Goal: Information Seeking & Learning: Learn about a topic

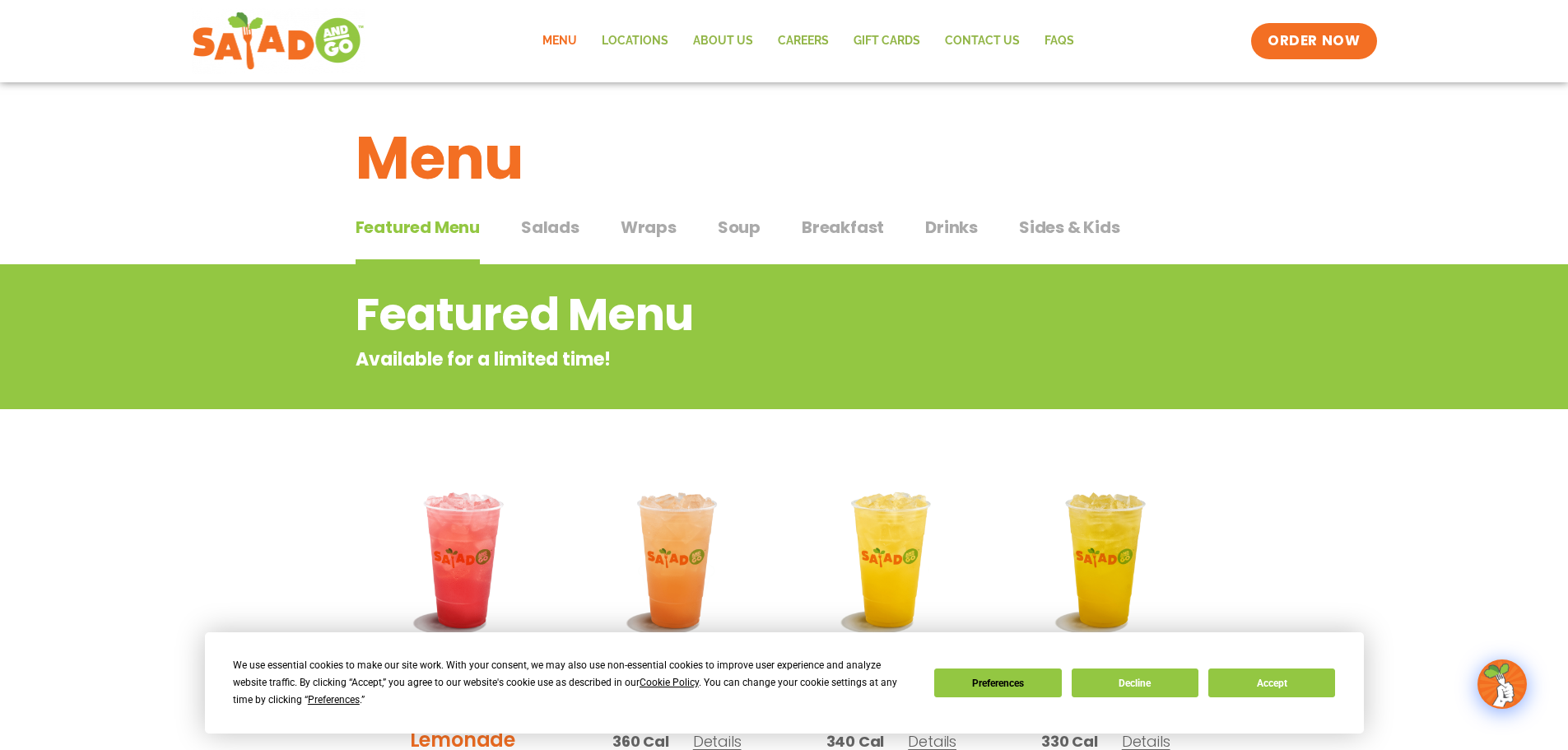
click at [822, 228] on span "Breakfast" at bounding box center [842, 228] width 82 height 25
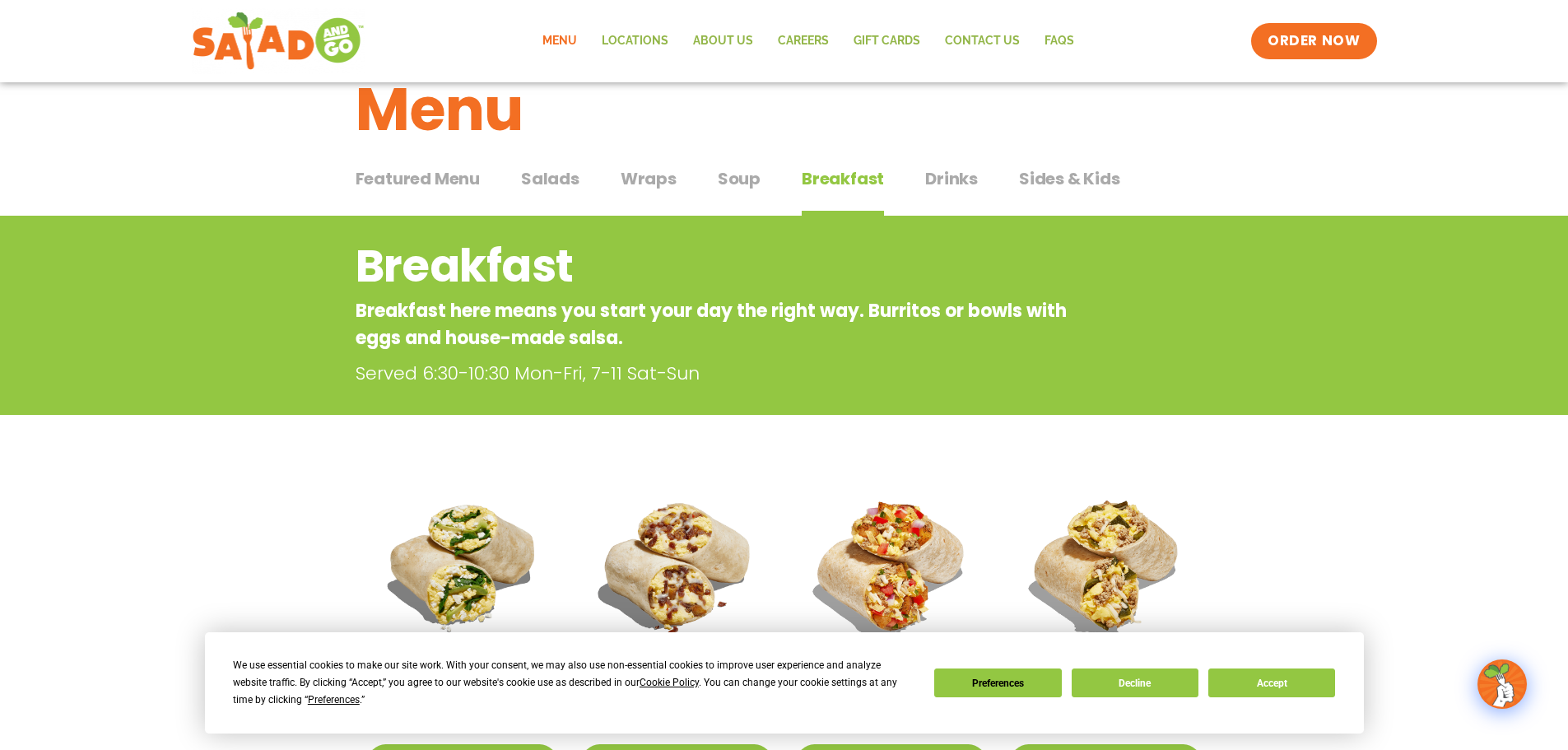
scroll to position [111, 0]
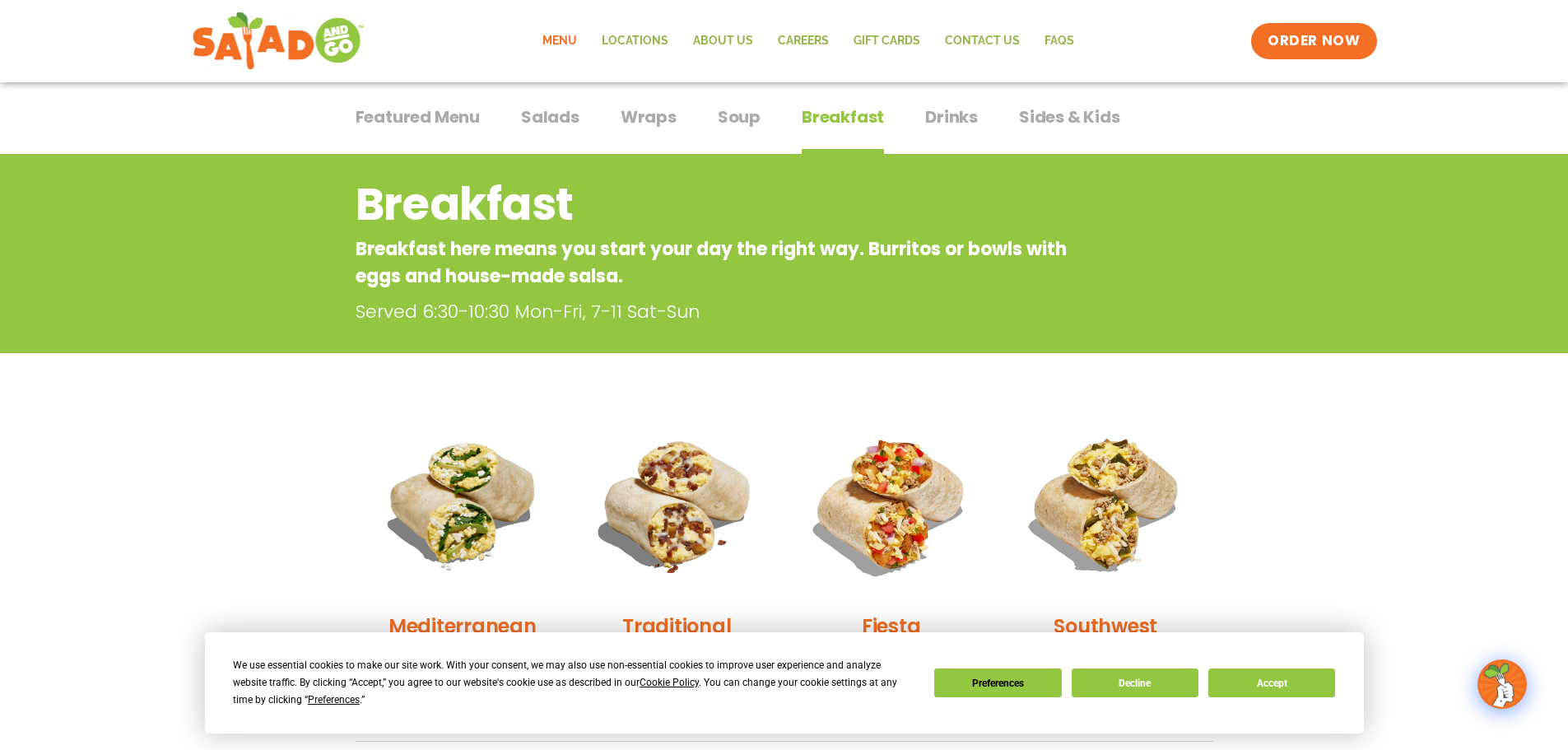
click at [645, 115] on span "Wraps" at bounding box center [648, 117] width 56 height 25
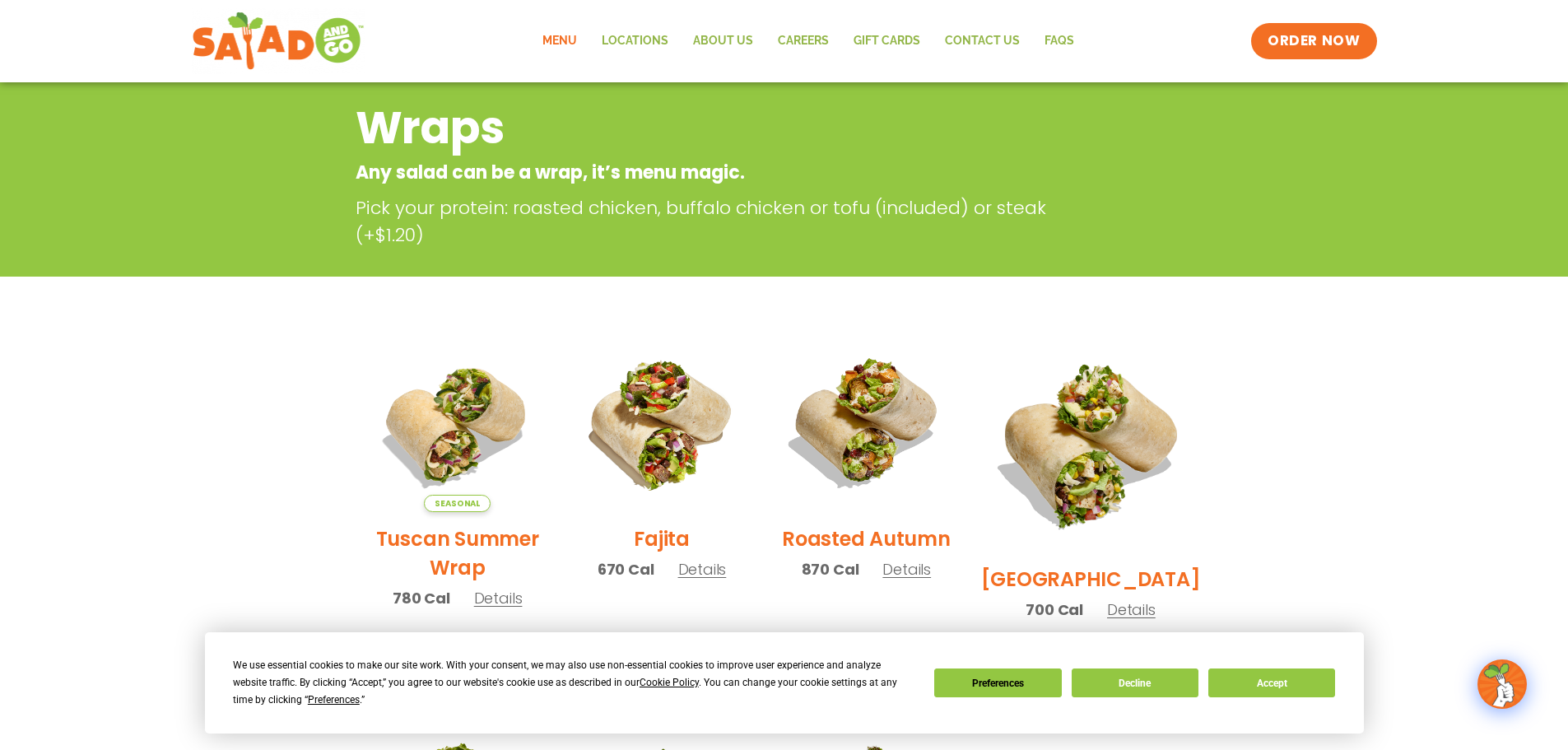
scroll to position [111, 0]
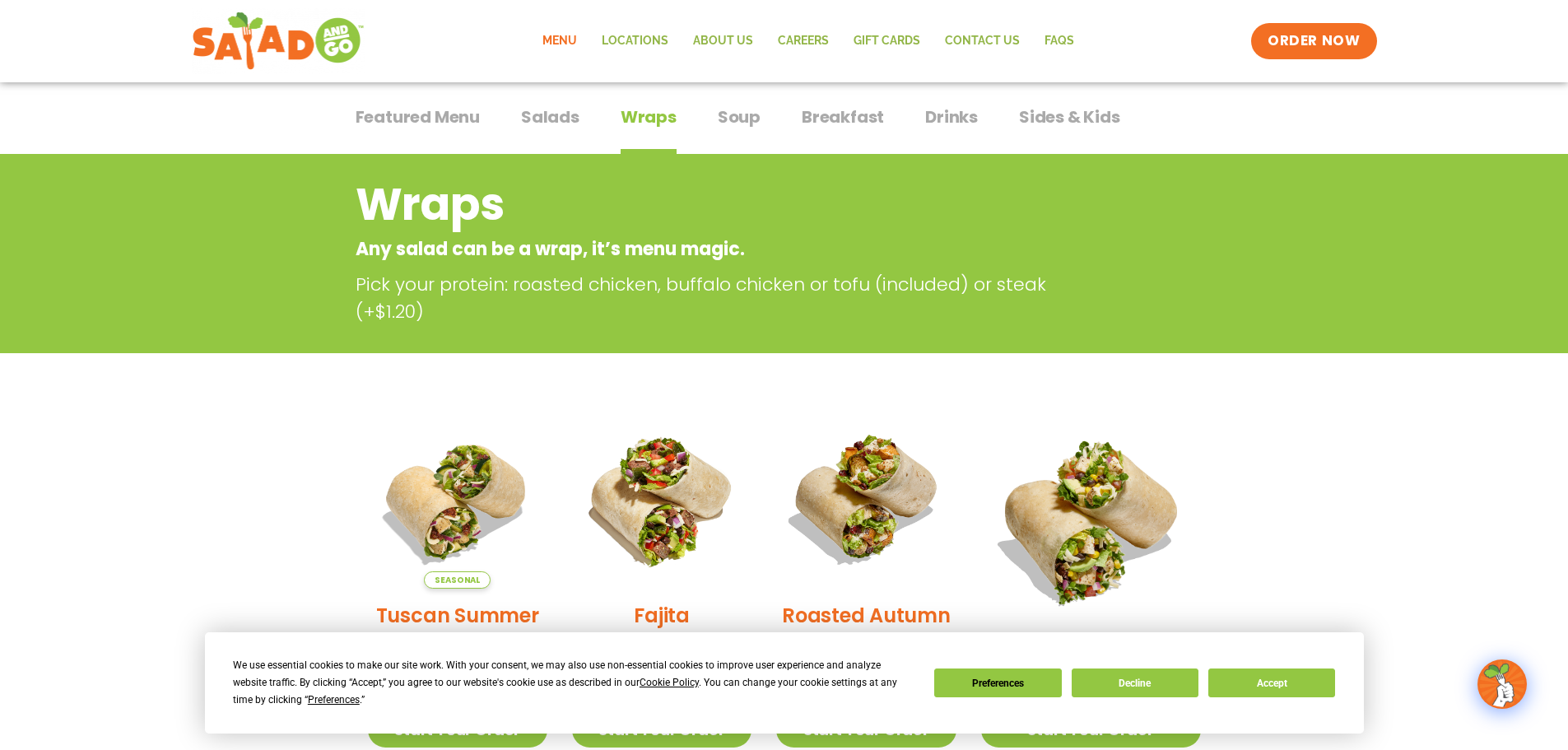
click at [838, 118] on span "Breakfast" at bounding box center [842, 117] width 82 height 25
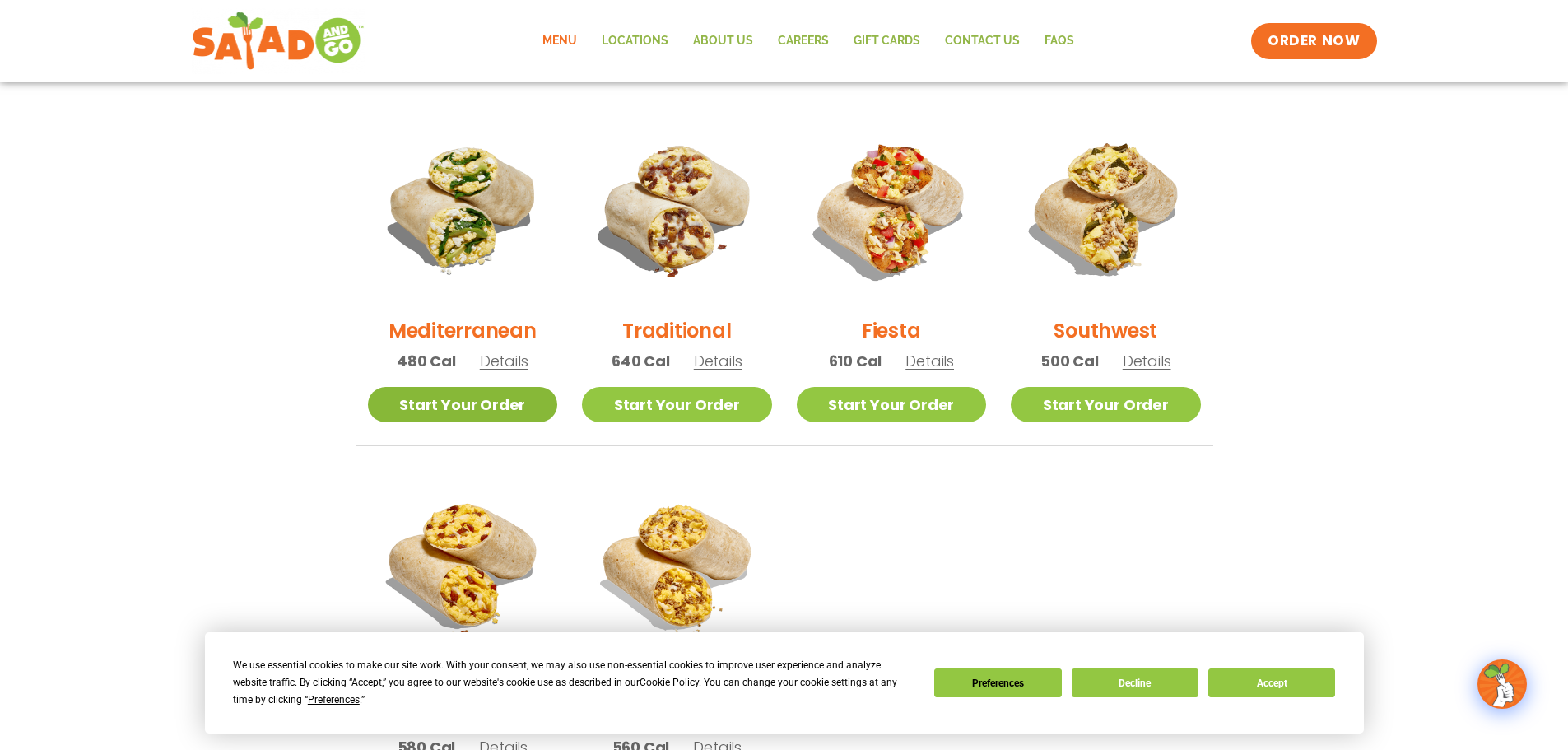
scroll to position [439, 0]
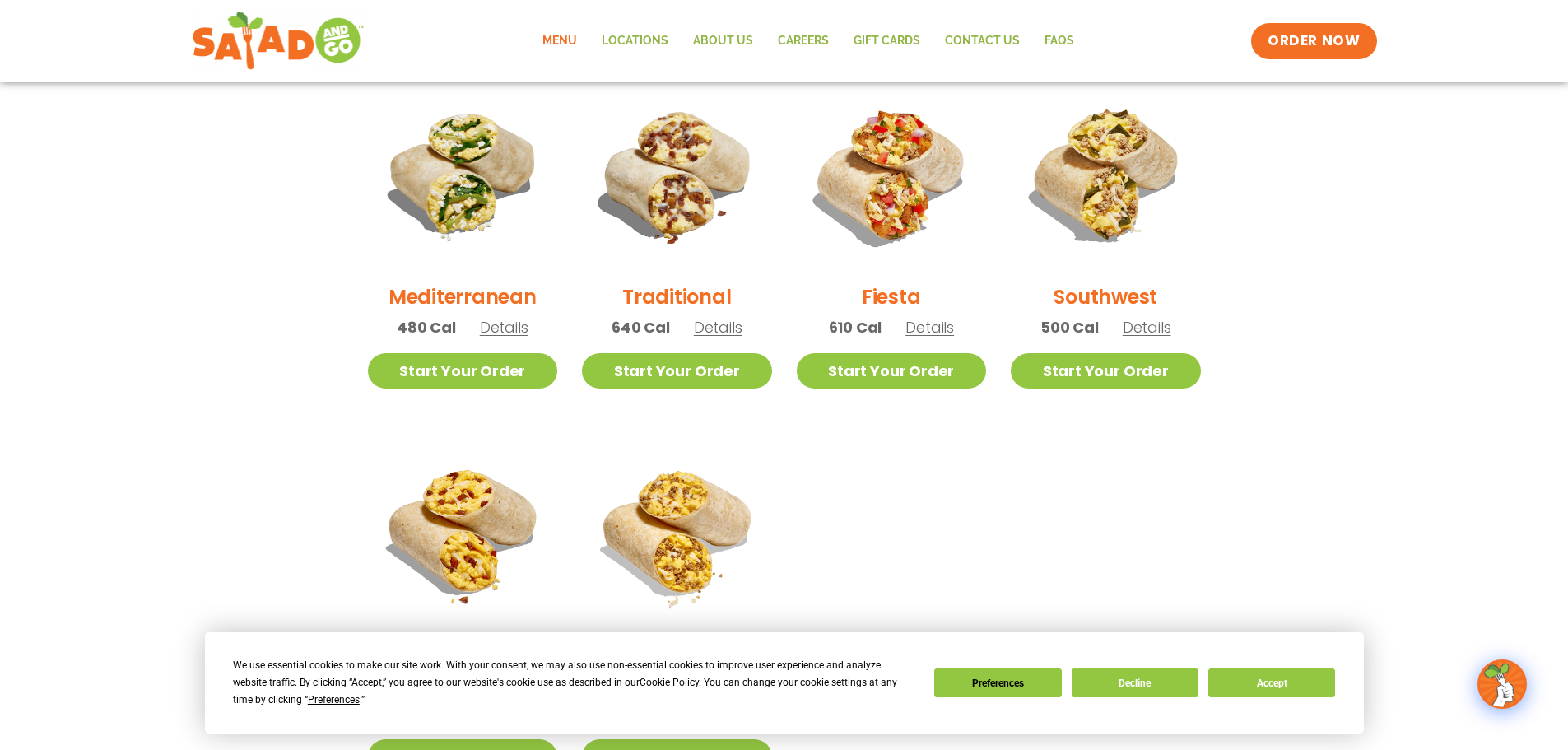
click at [506, 327] on span "Details" at bounding box center [504, 327] width 49 height 20
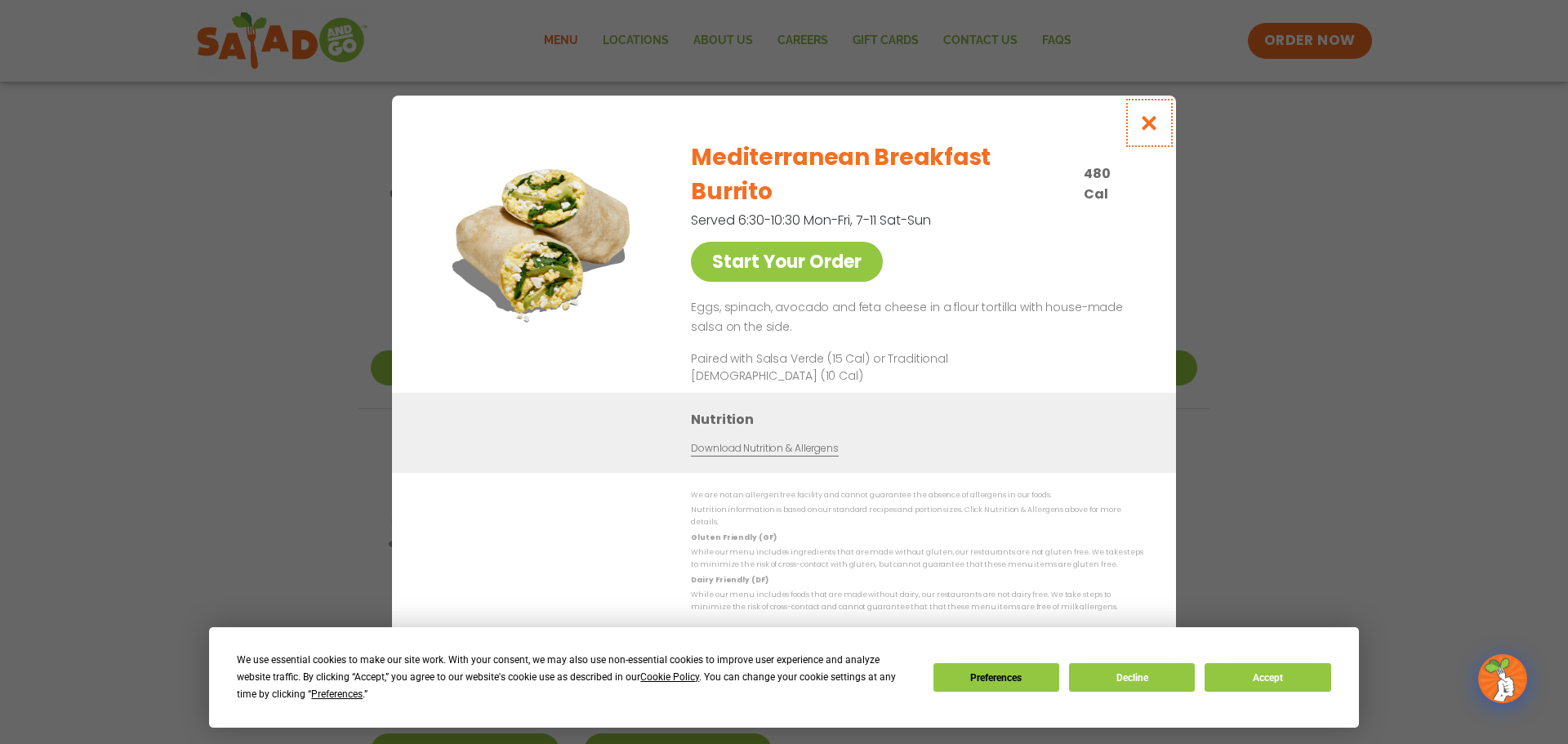
click at [1146, 132] on icon "Close modal" at bounding box center [1149, 123] width 20 height 18
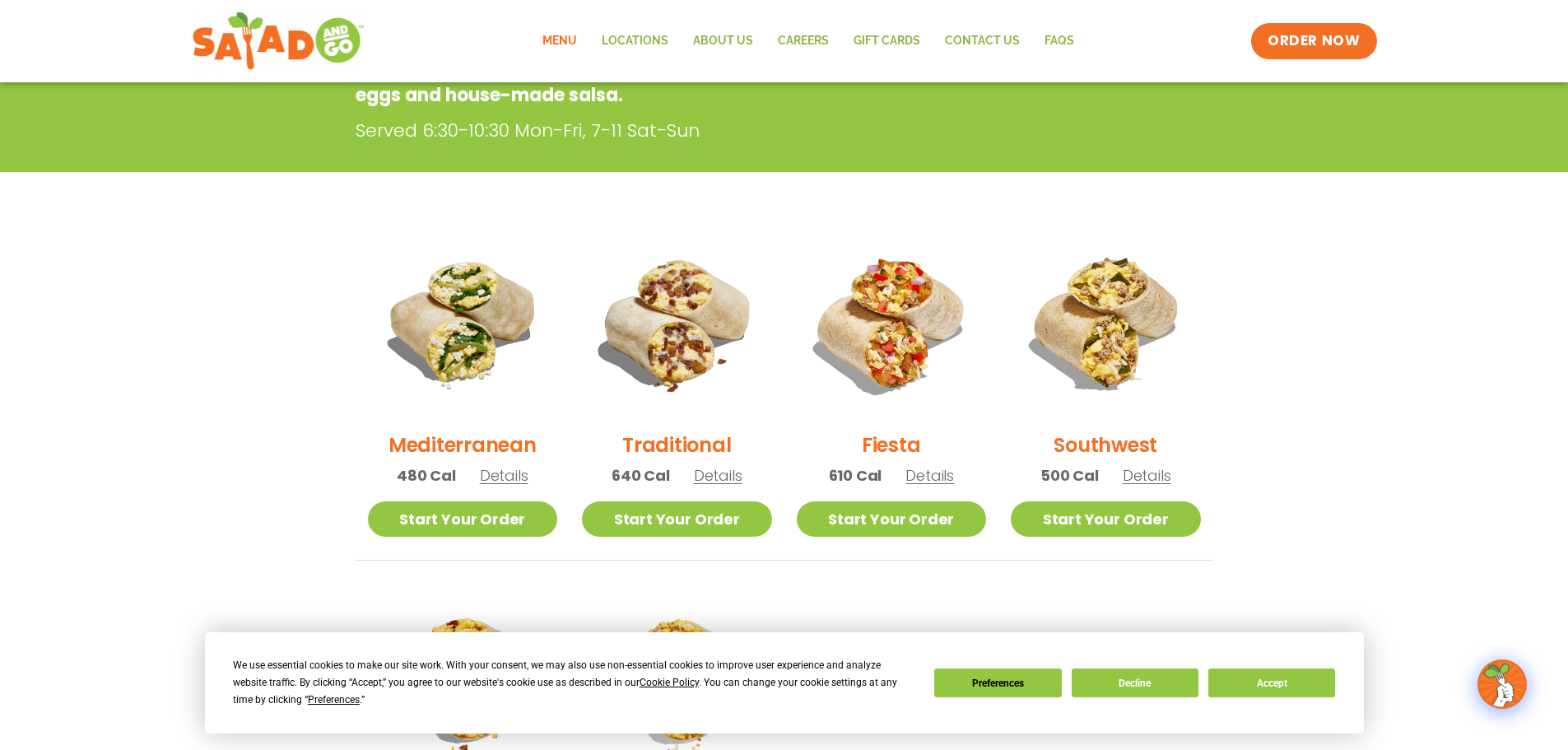
scroll to position [111, 0]
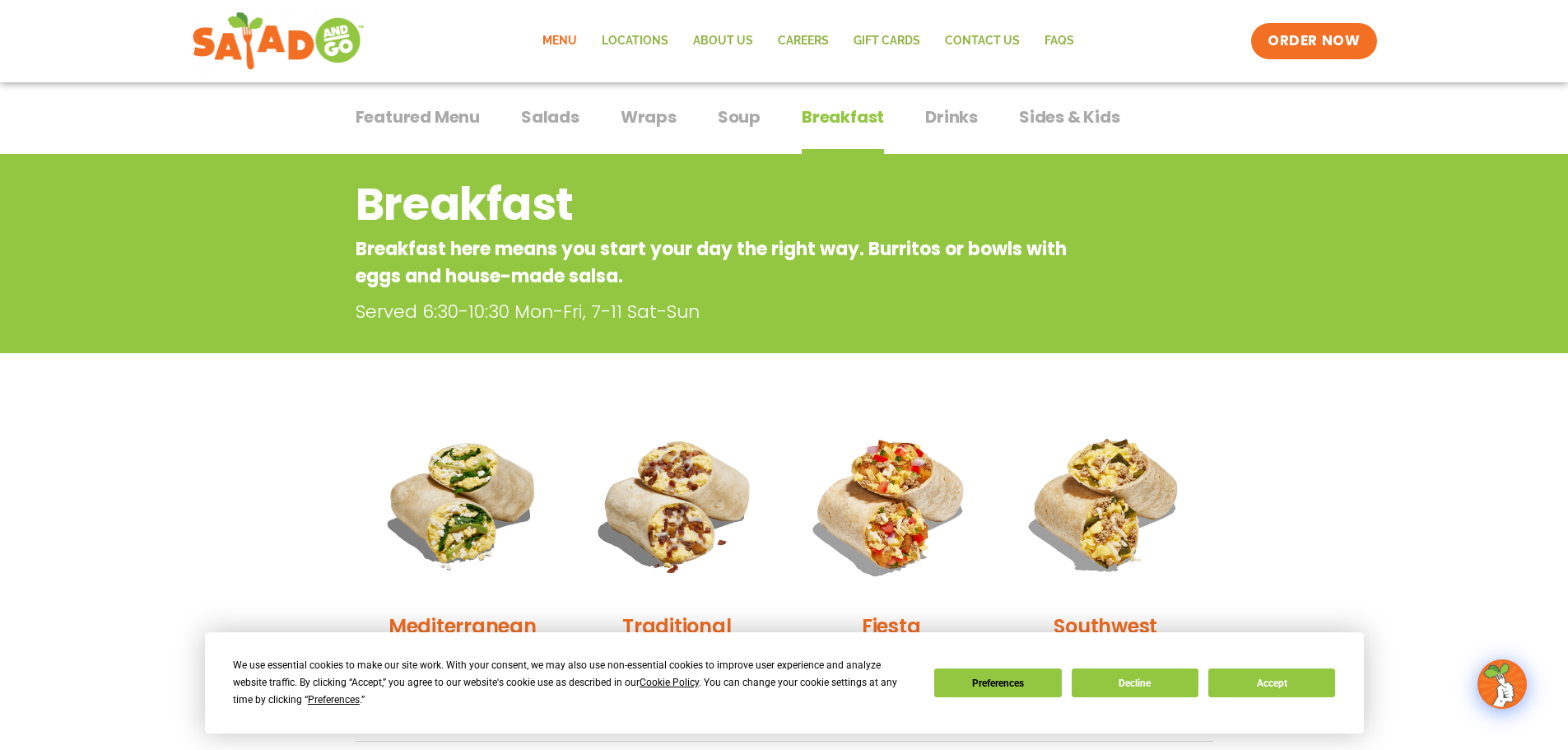
click at [738, 120] on span "Soup" at bounding box center [738, 117] width 42 height 25
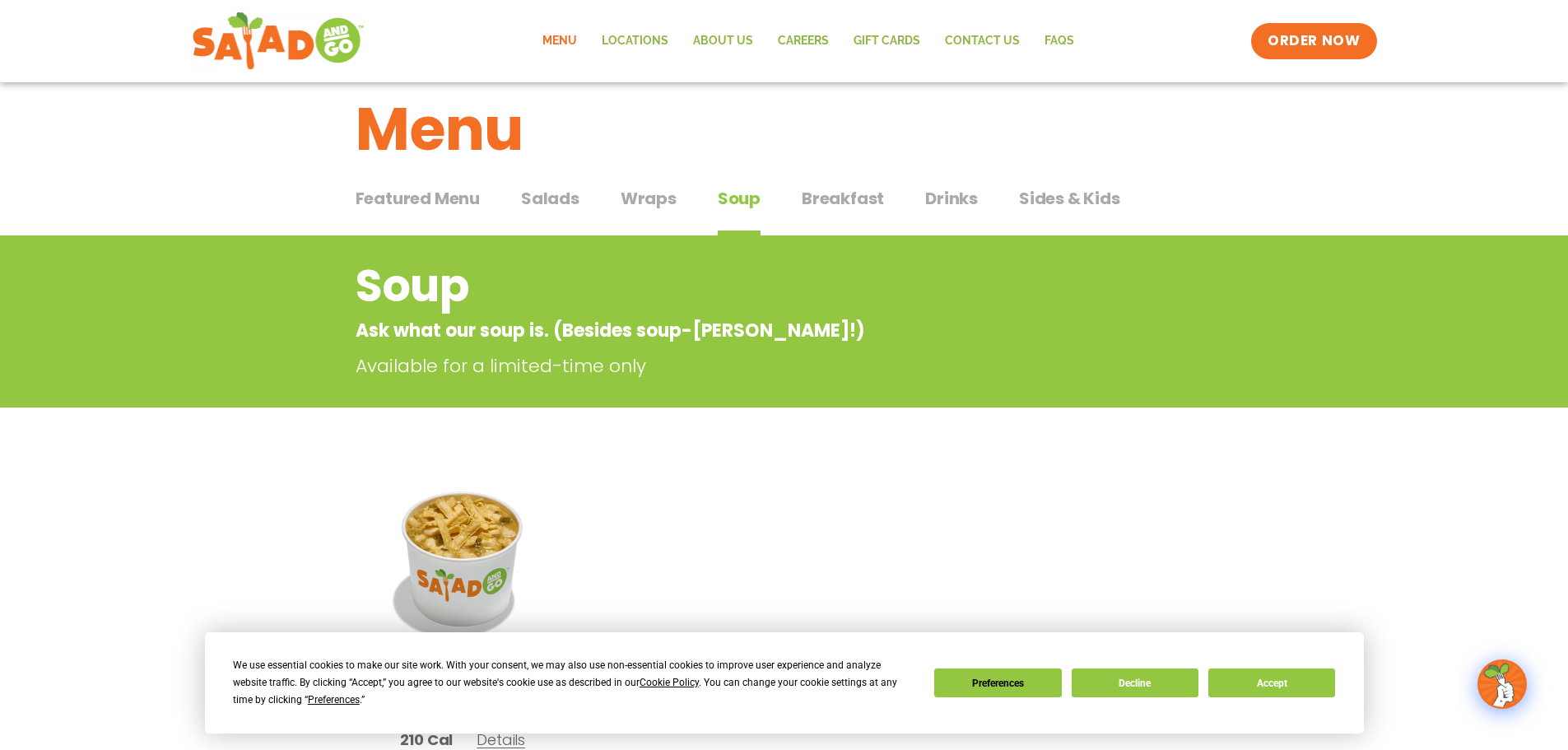
scroll to position [28, 0]
click at [814, 201] on span "Breakfast" at bounding box center [842, 199] width 82 height 25
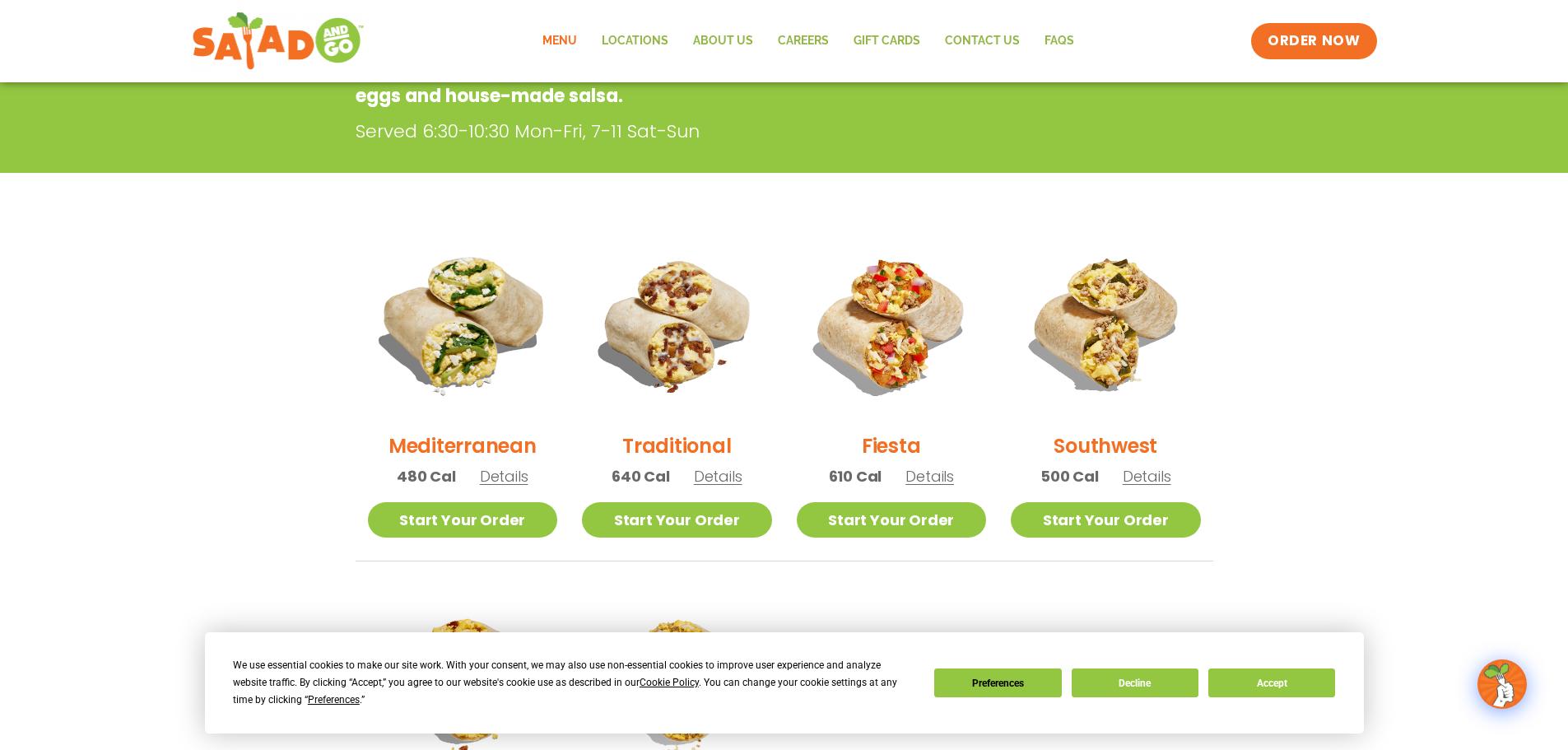
scroll to position [357, 0]
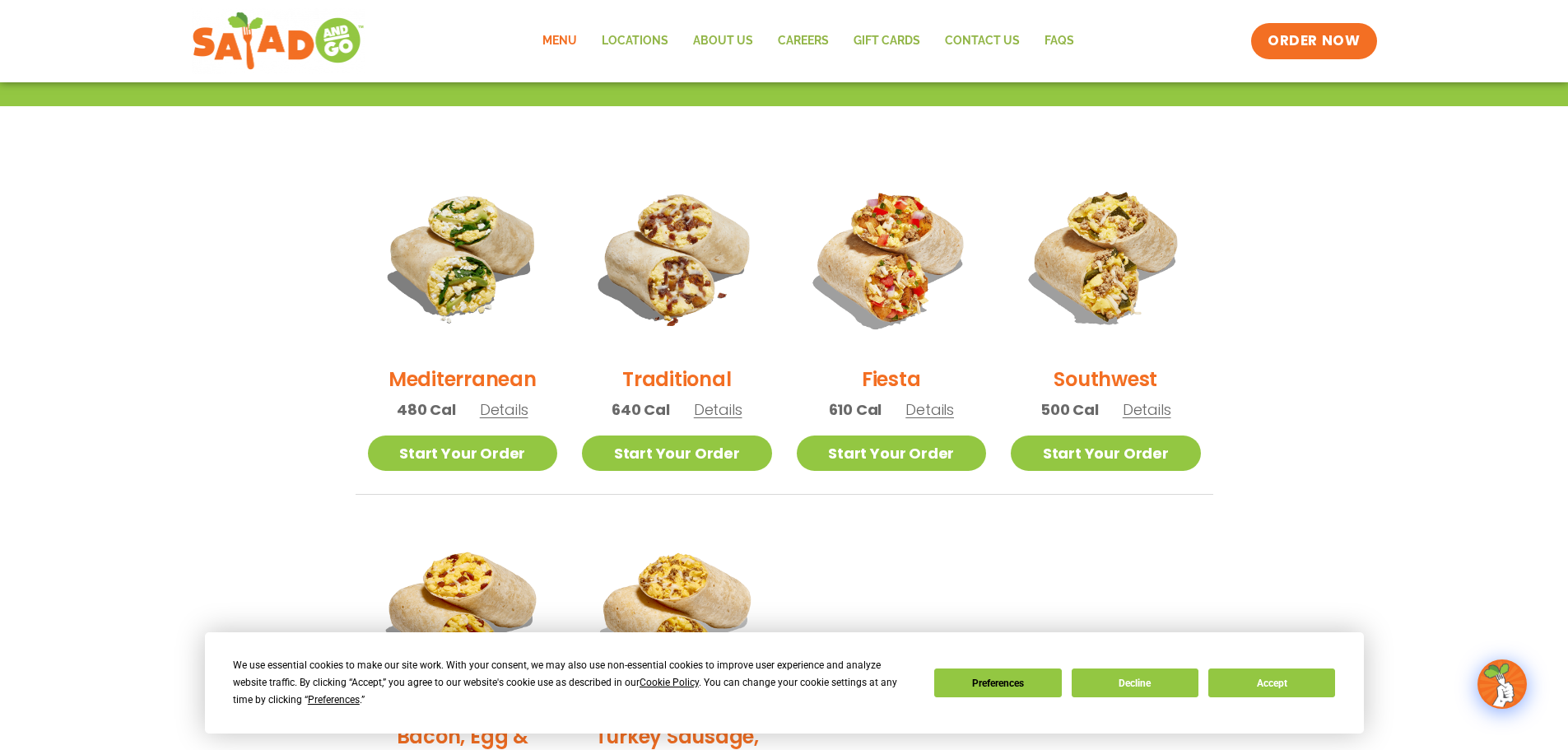
click at [725, 414] on span "Details" at bounding box center [718, 409] width 49 height 20
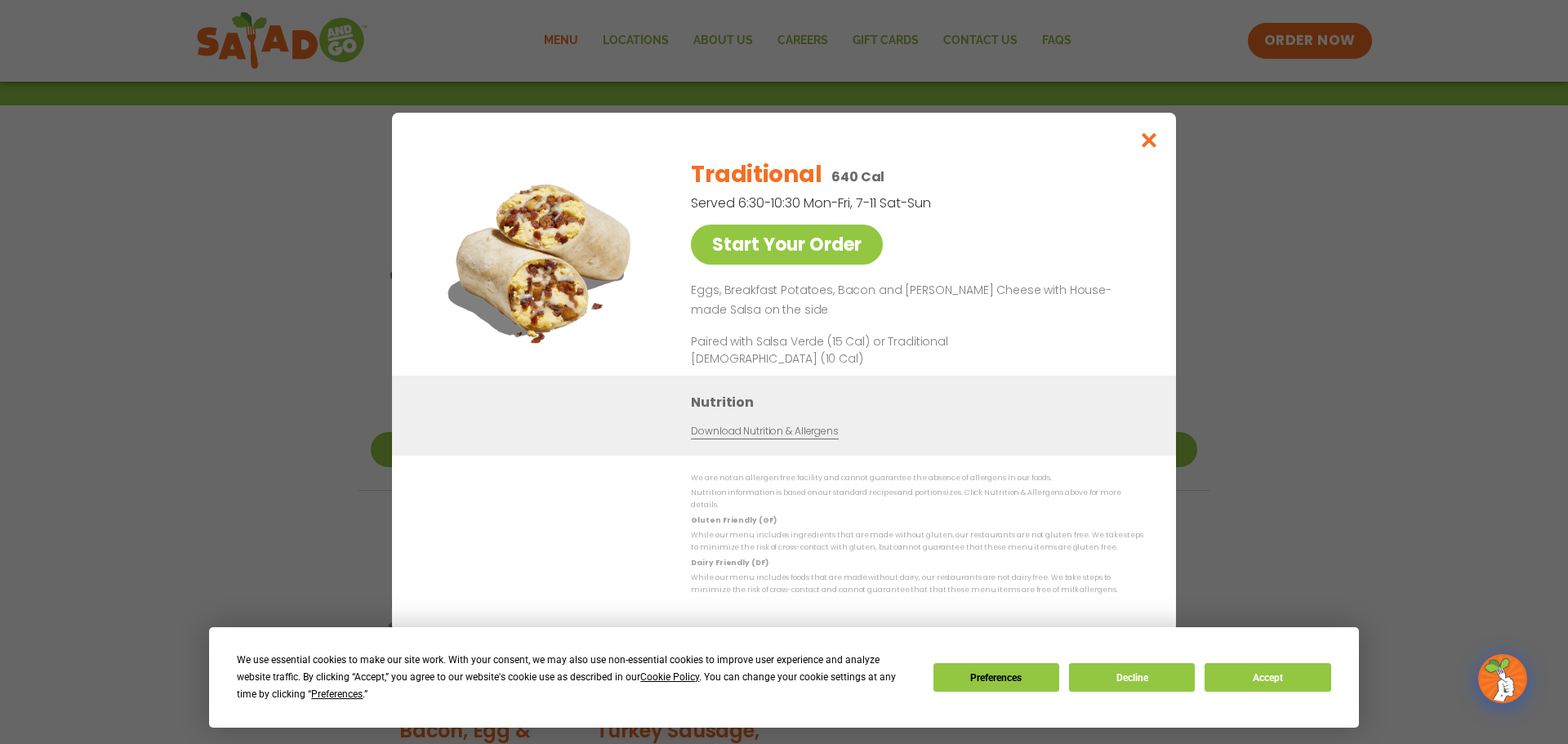
click at [843, 295] on p "Eggs, Breakfast Potatoes, Bacon and [PERSON_NAME] Cheese with House-made Salsa …" at bounding box center [913, 300] width 445 height 40
click at [1153, 141] on icon "Close modal" at bounding box center [1149, 141] width 20 height 18
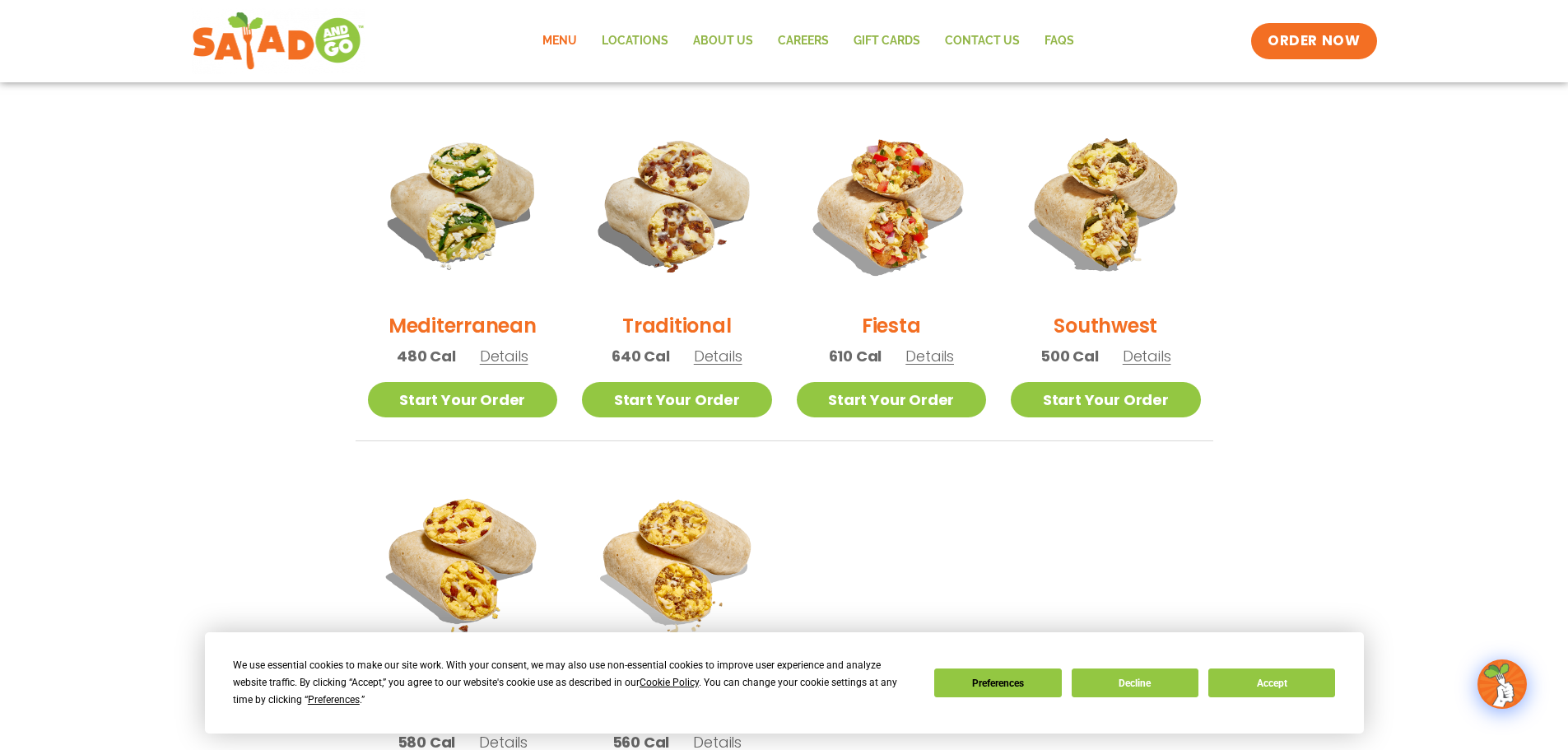
scroll to position [439, 0]
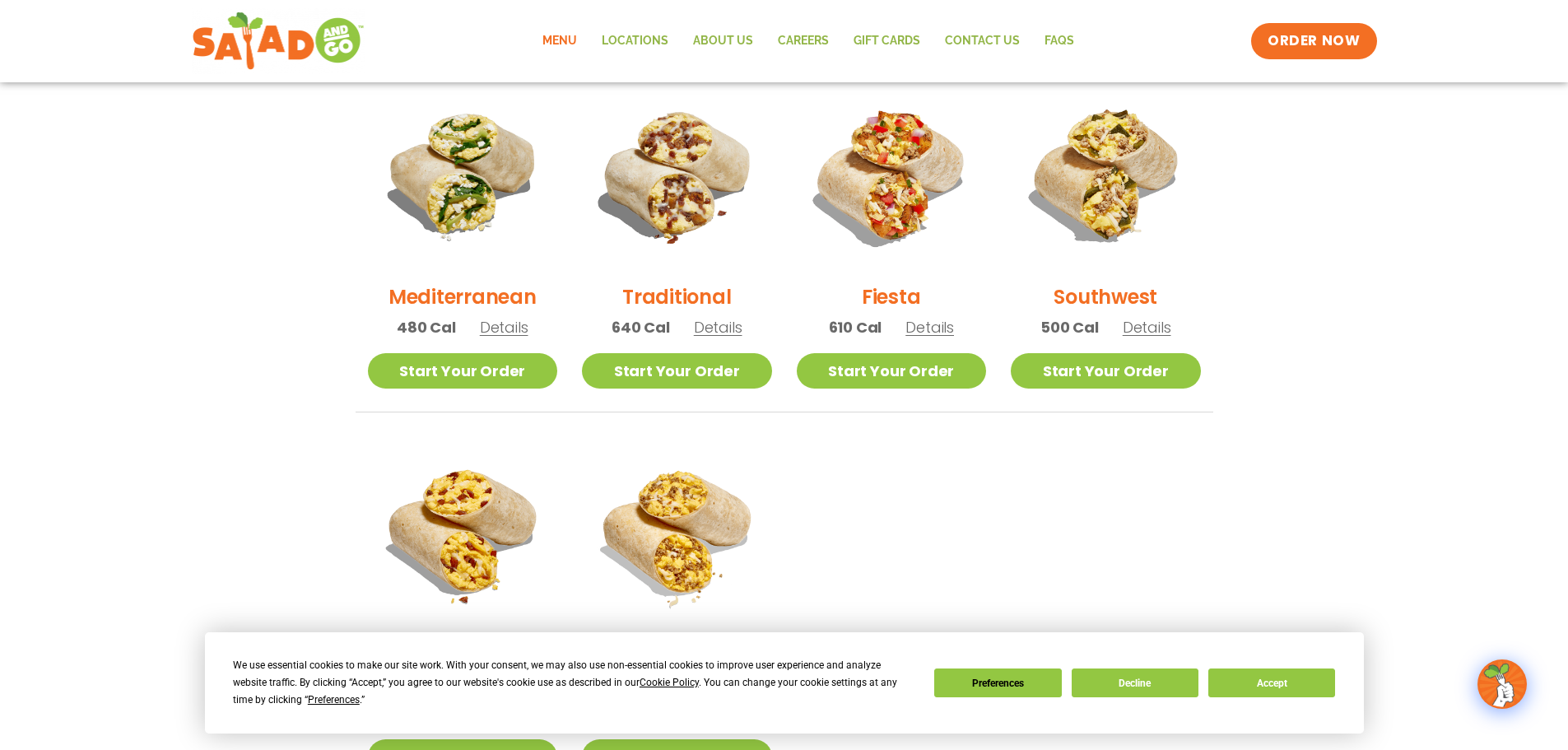
click at [939, 323] on span "Details" at bounding box center [929, 327] width 49 height 20
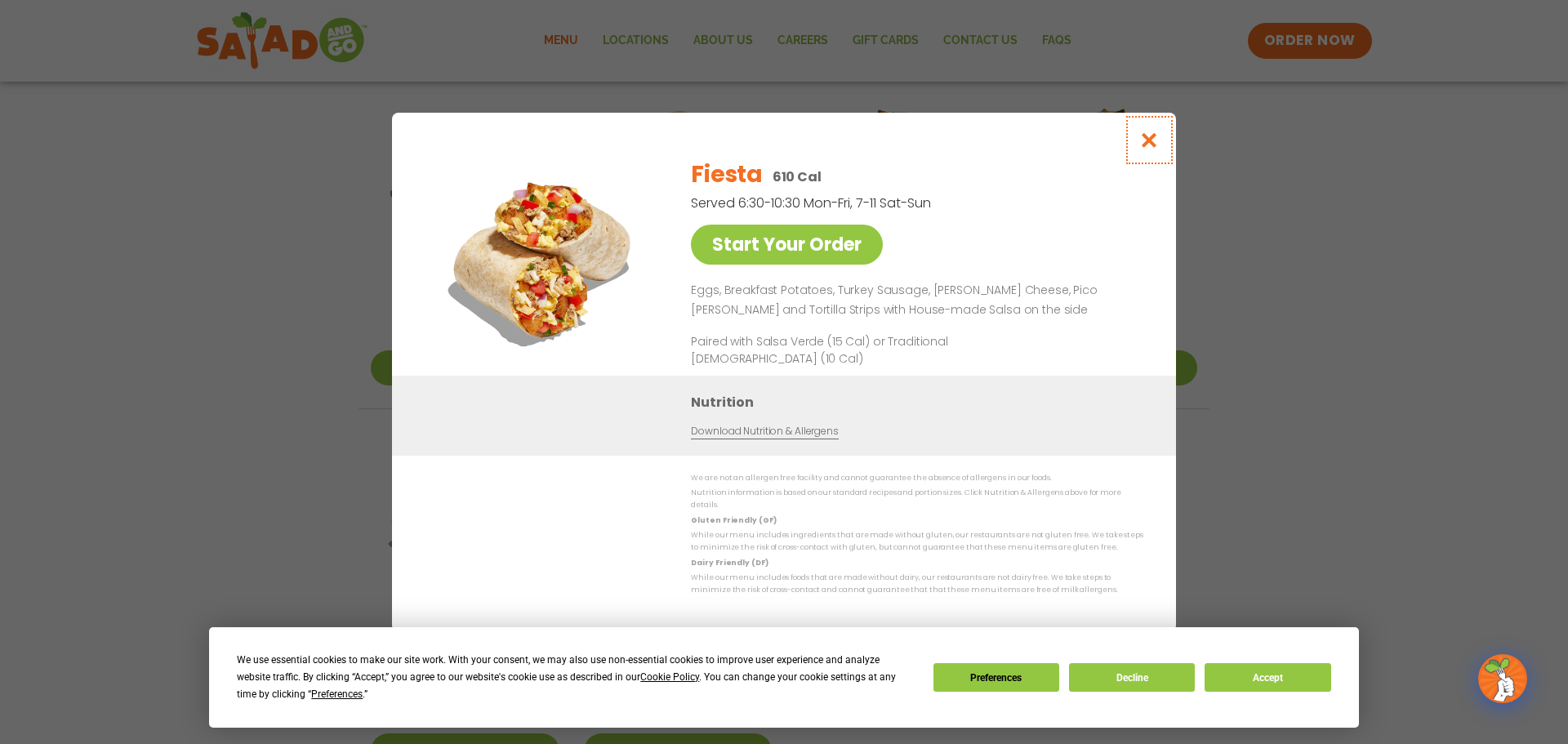
click at [1151, 144] on icon "Close modal" at bounding box center [1149, 141] width 20 height 18
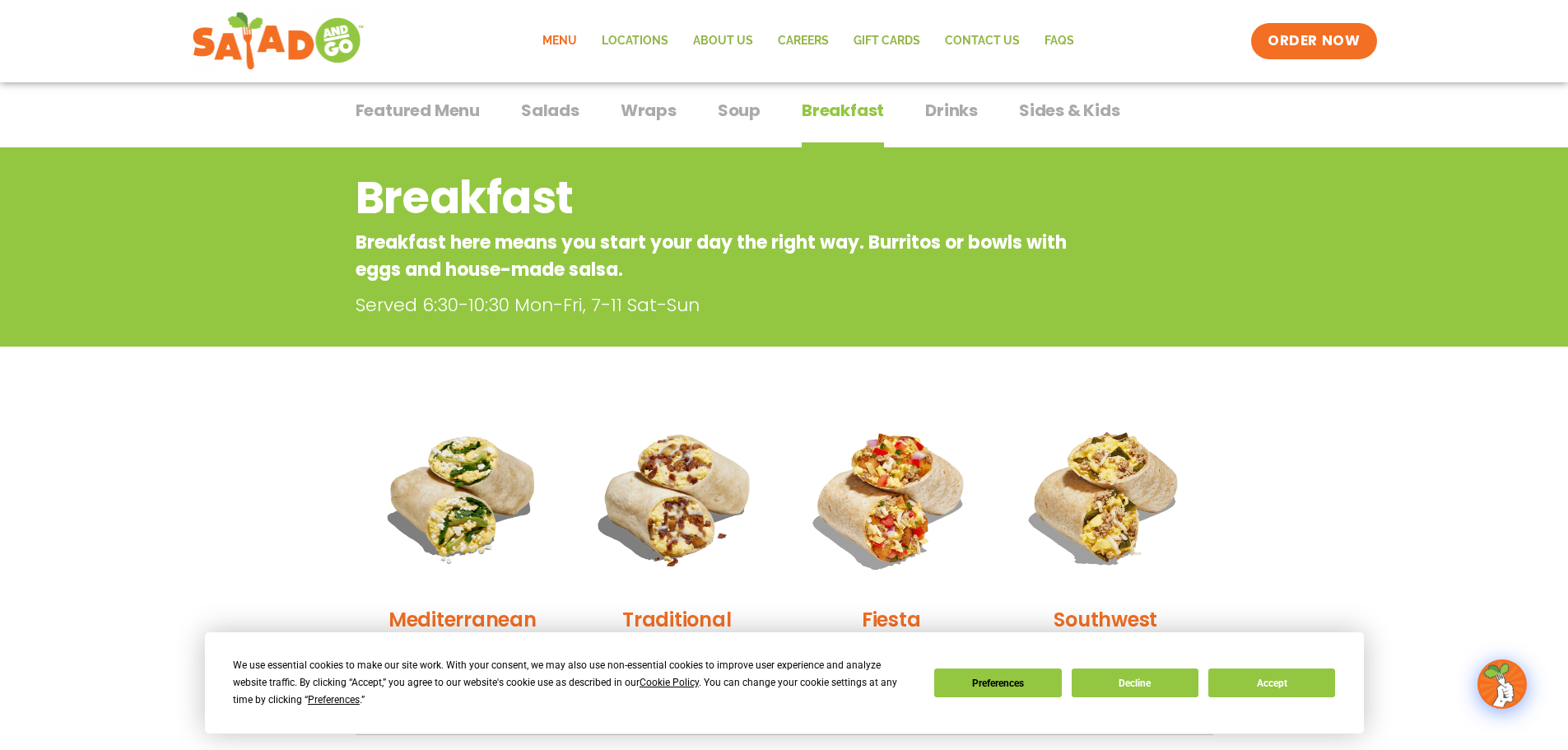
scroll to position [111, 0]
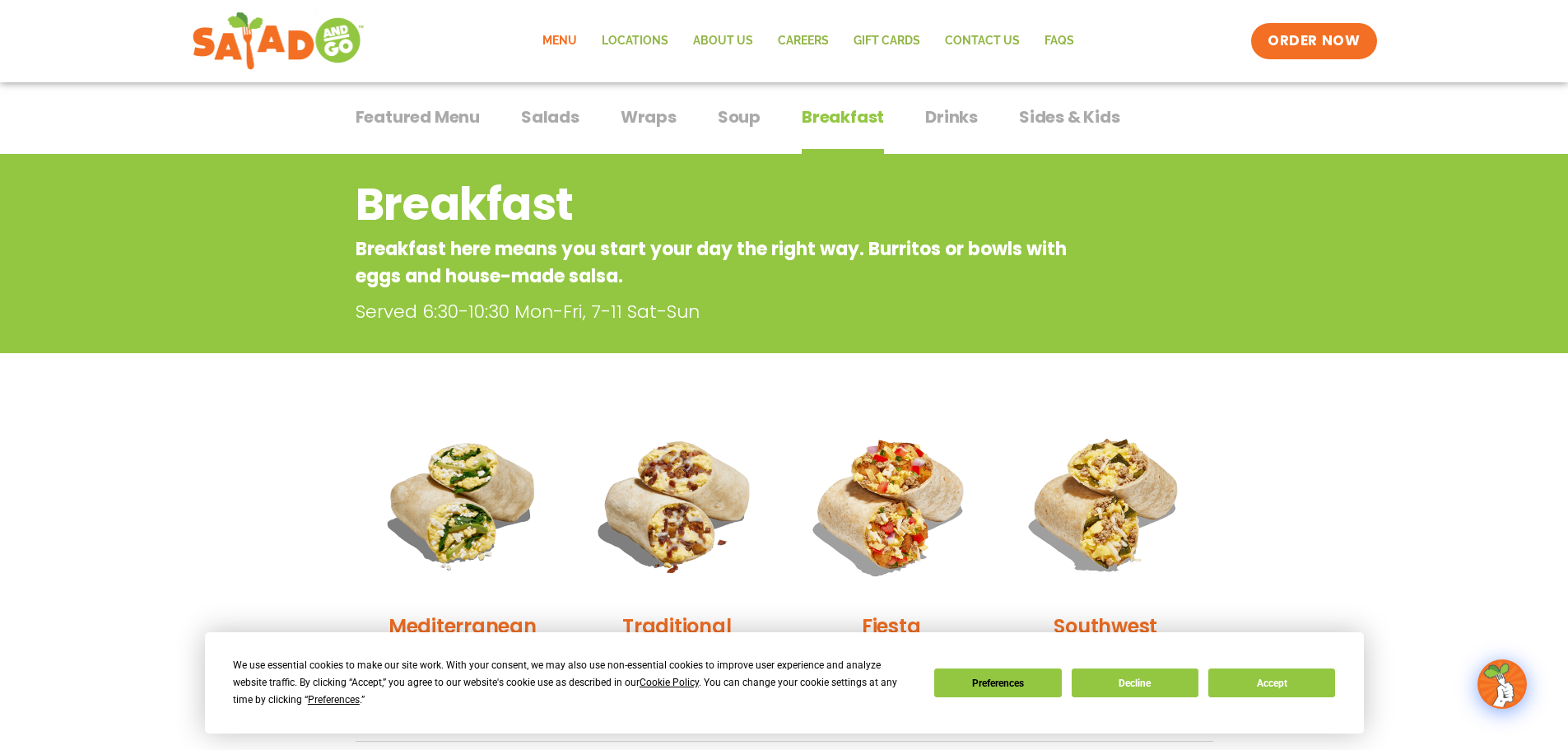
click at [737, 113] on span "Soup" at bounding box center [738, 117] width 42 height 25
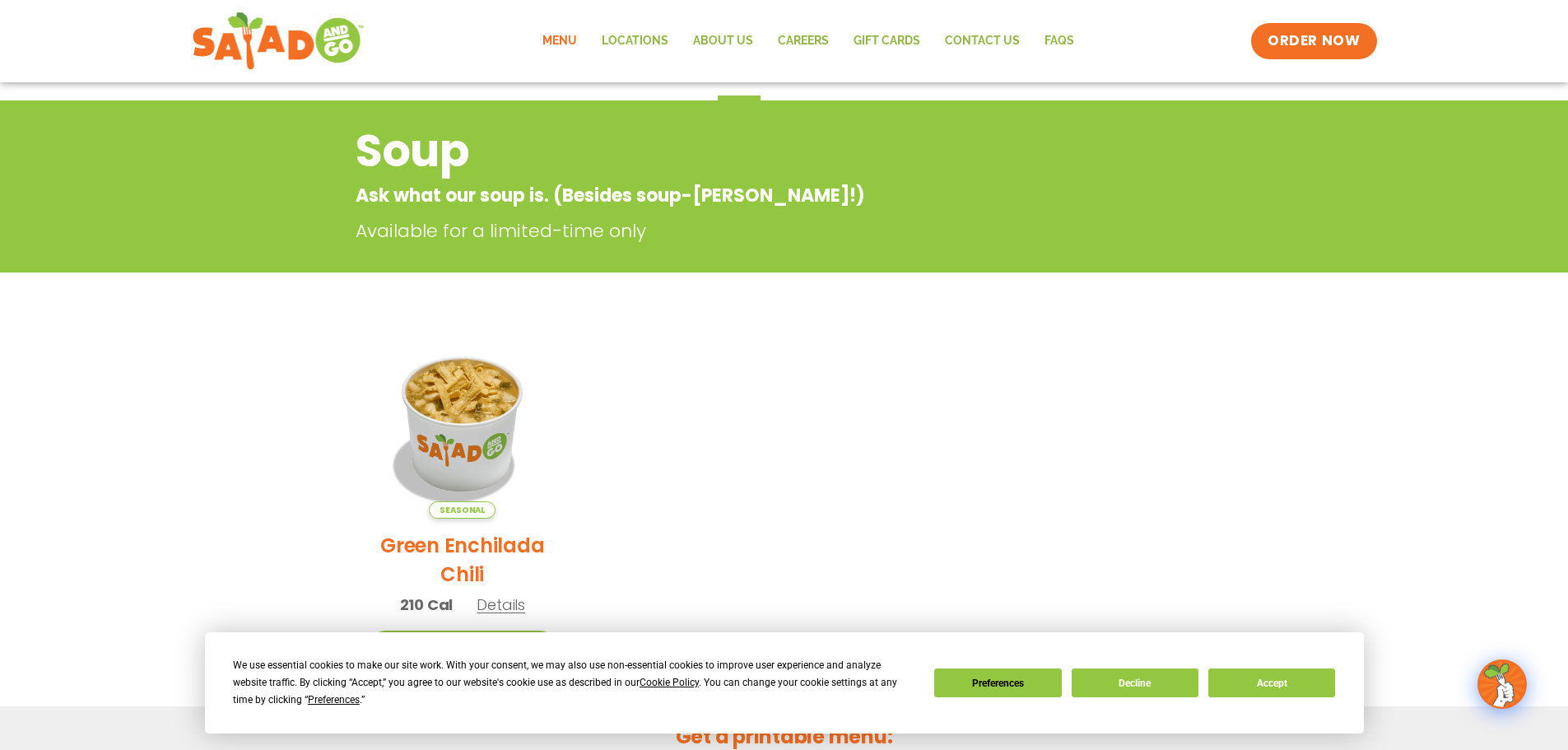
scroll to position [192, 0]
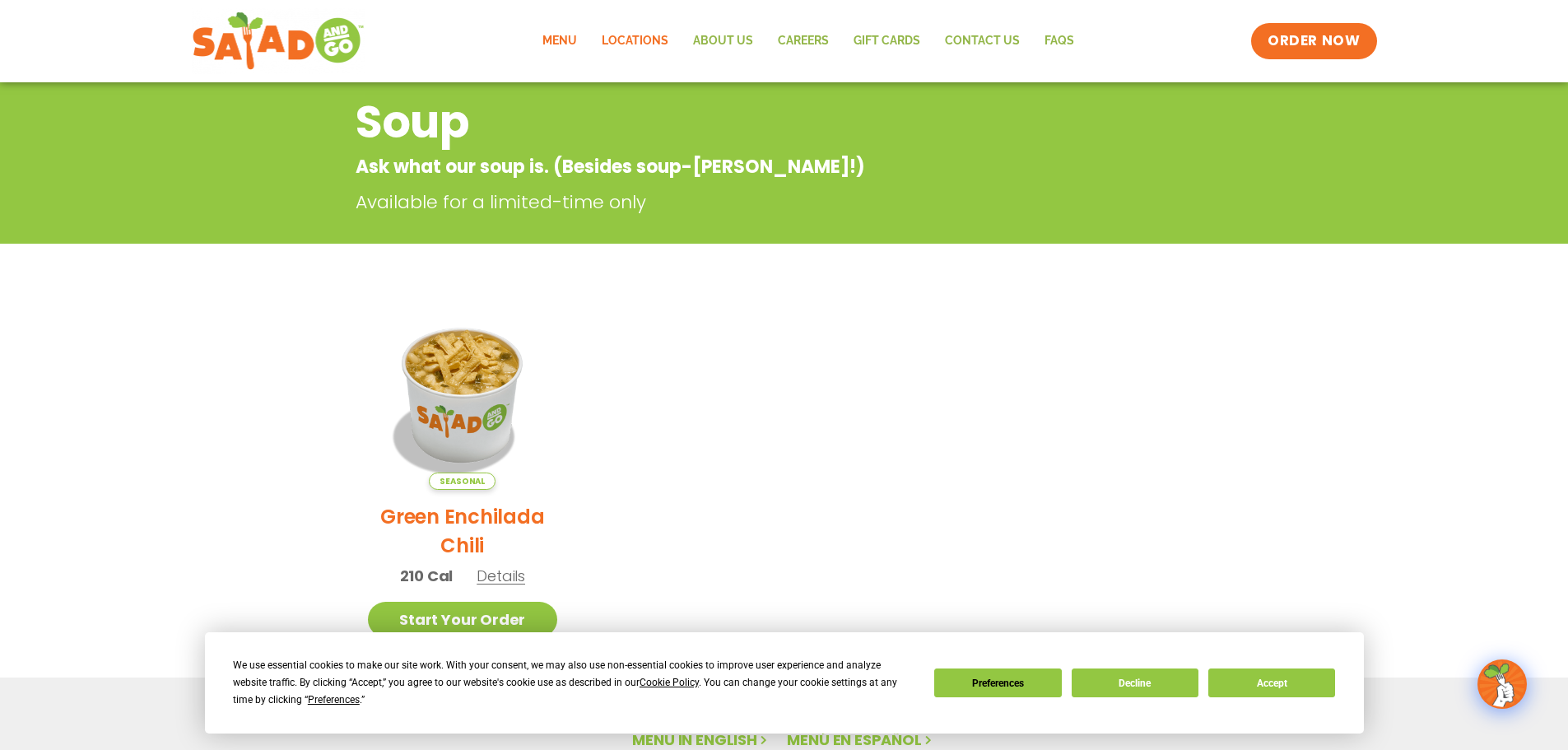
click at [637, 41] on link "Locations" at bounding box center [634, 41] width 91 height 38
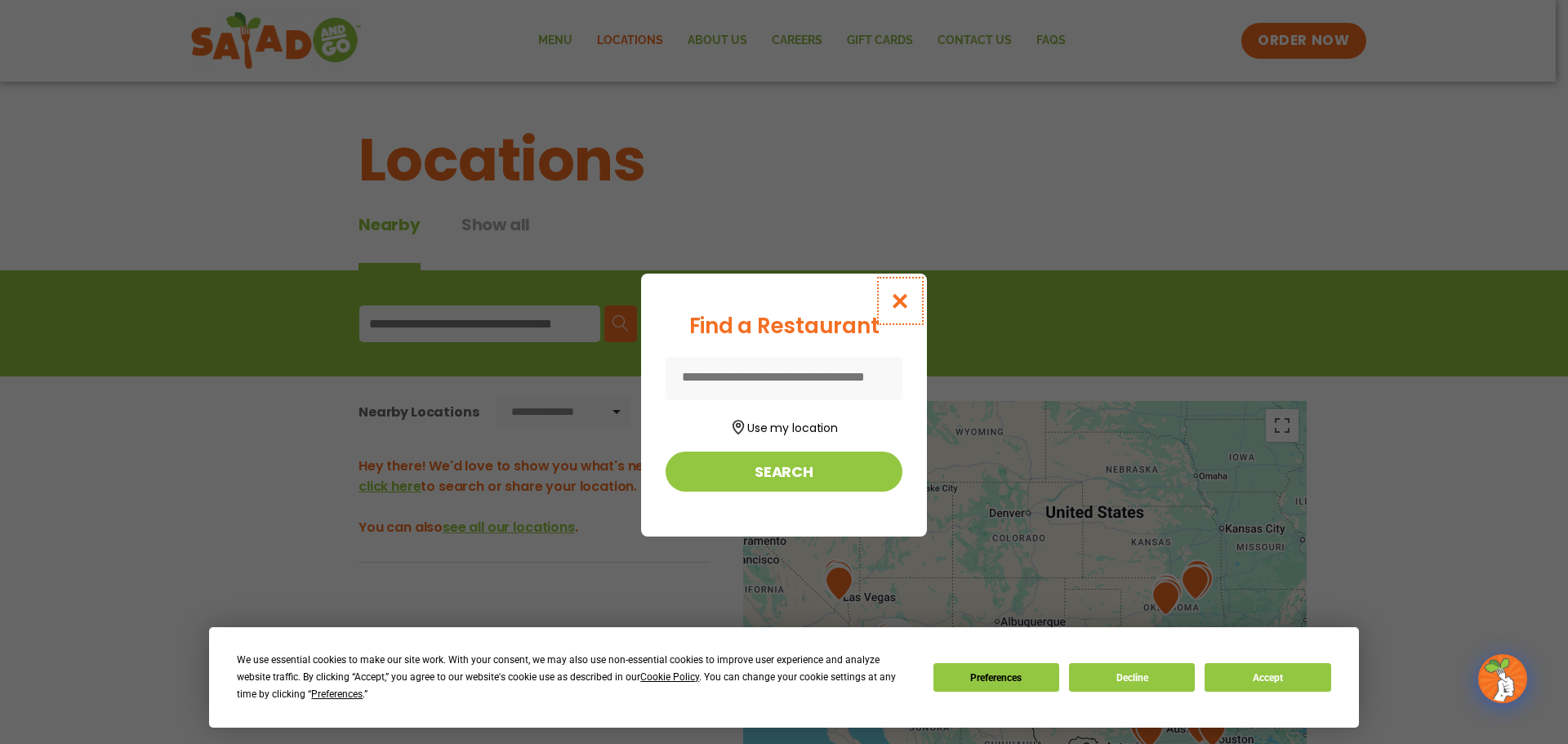
click at [892, 301] on icon "Close modal" at bounding box center [900, 301] width 20 height 18
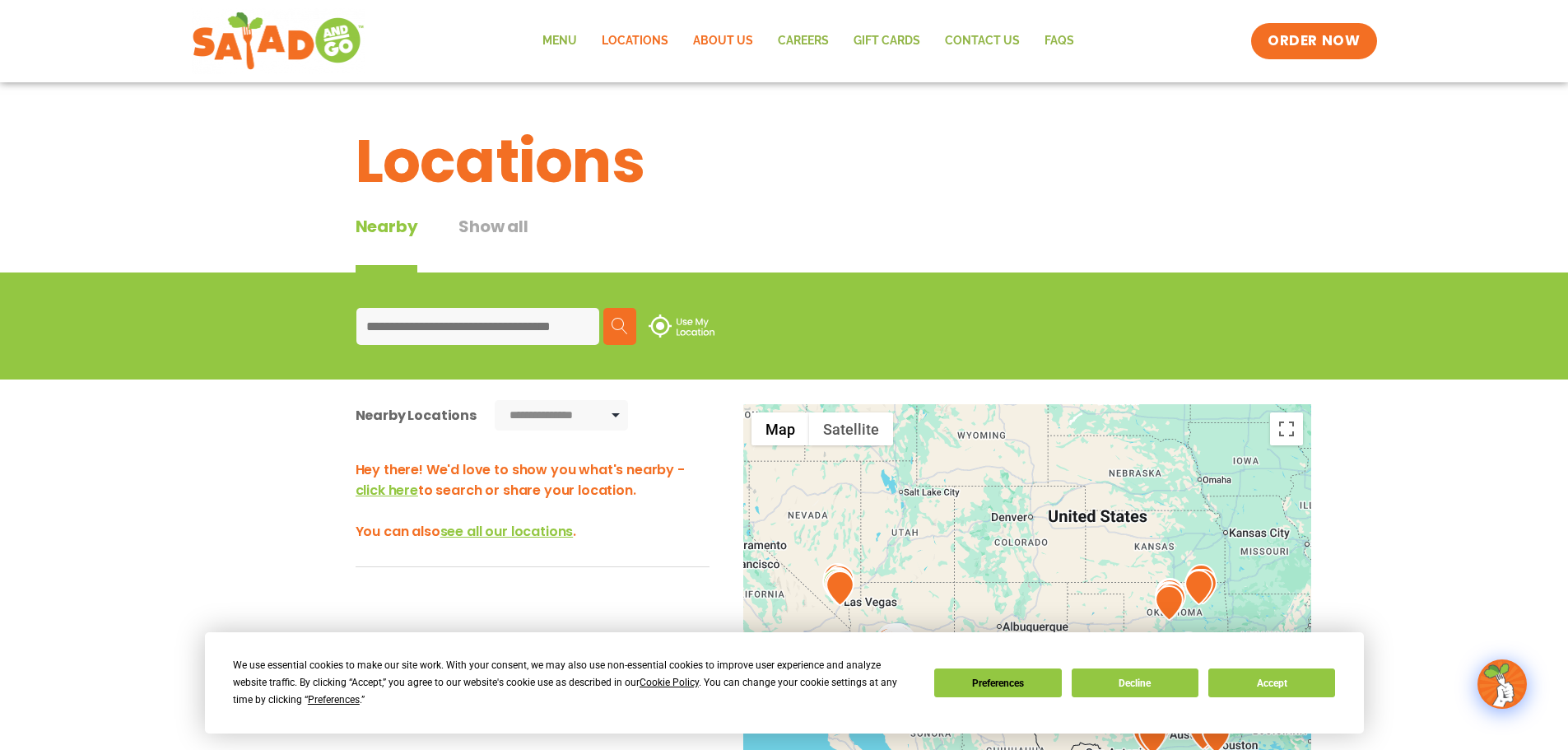
click at [718, 36] on link "About Us" at bounding box center [723, 41] width 85 height 38
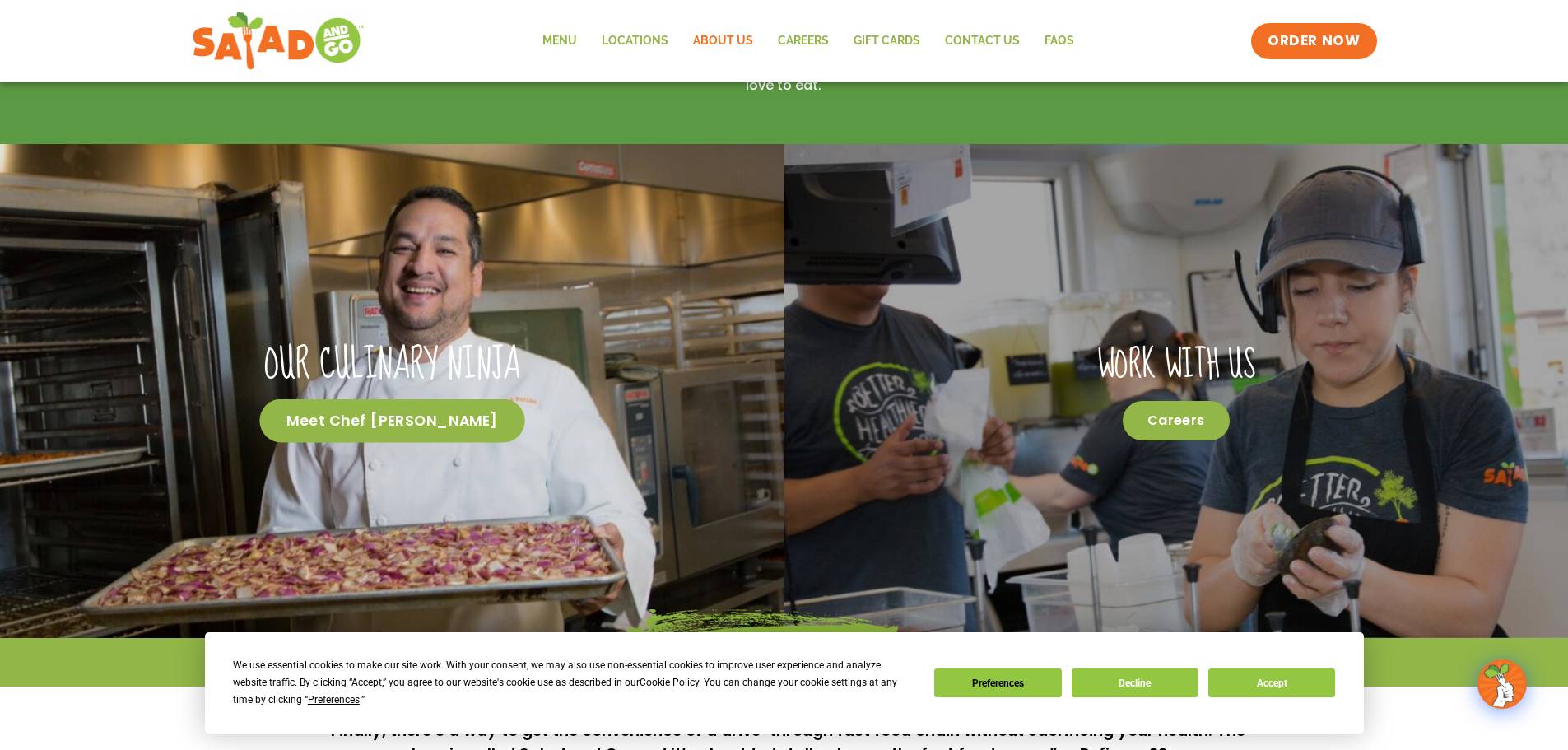
scroll to position [823, 0]
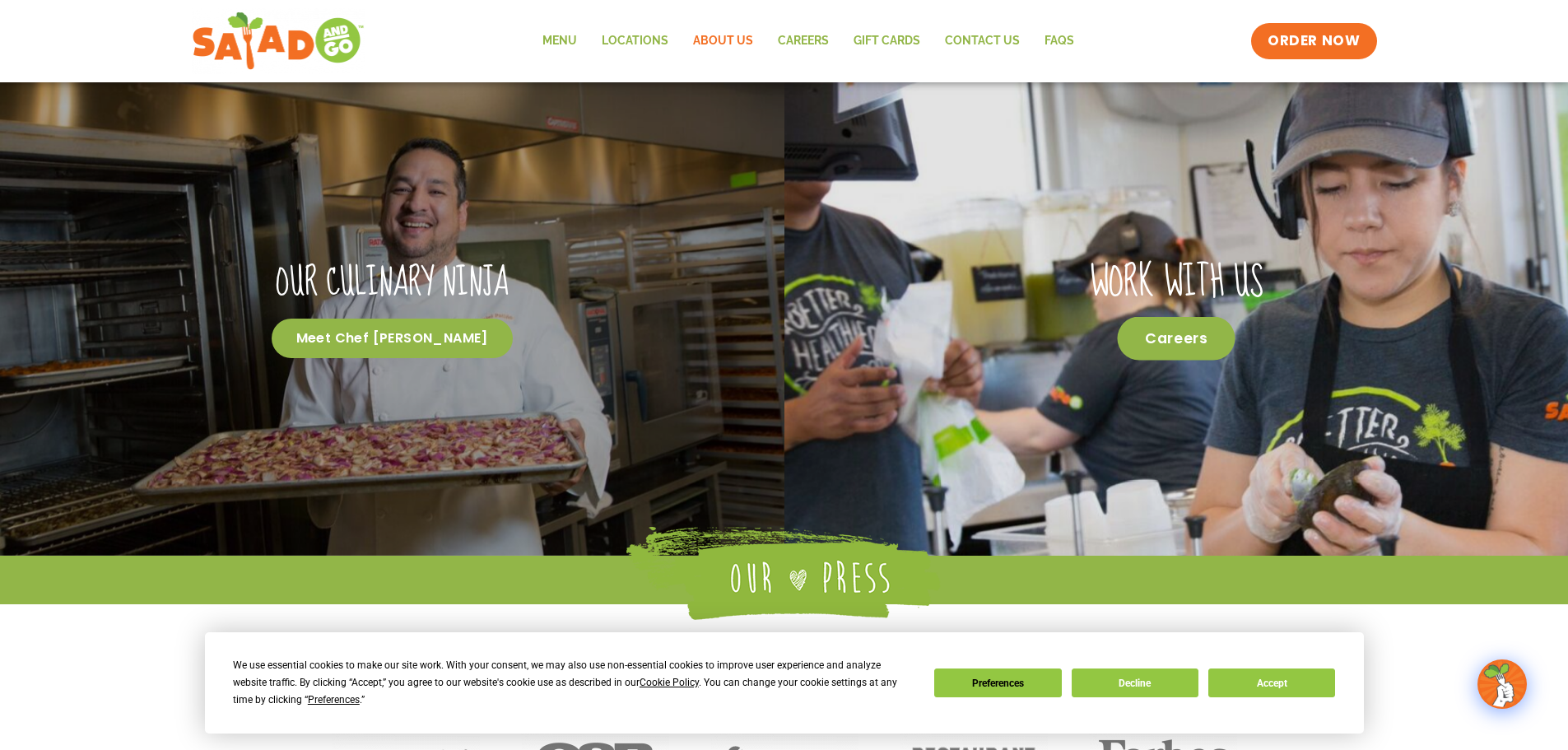
click at [1172, 336] on span "Careers" at bounding box center [1175, 337] width 118 height 43
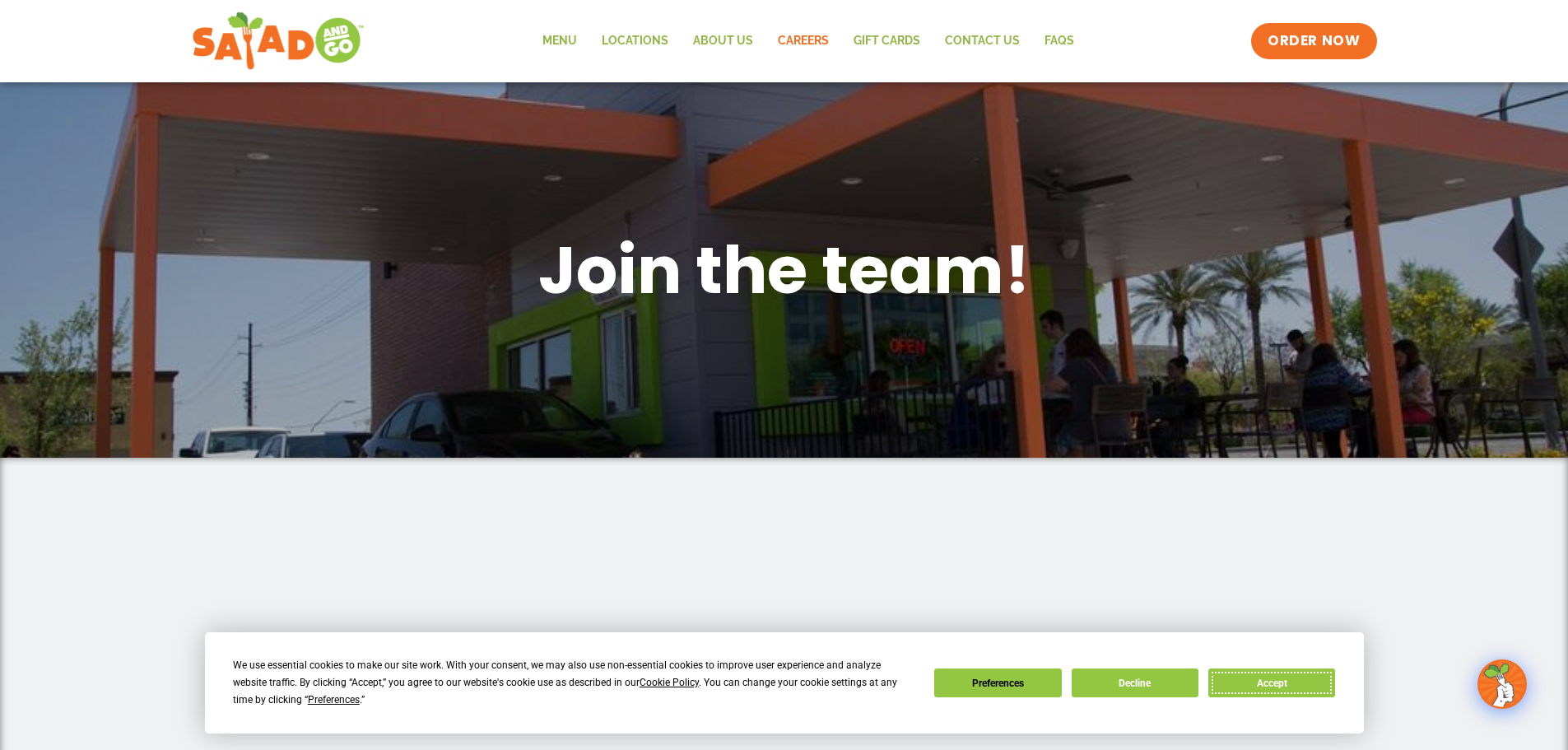
click at [1256, 689] on button "Accept" at bounding box center [1271, 683] width 127 height 29
